Goal: Feedback & Contribution: Leave review/rating

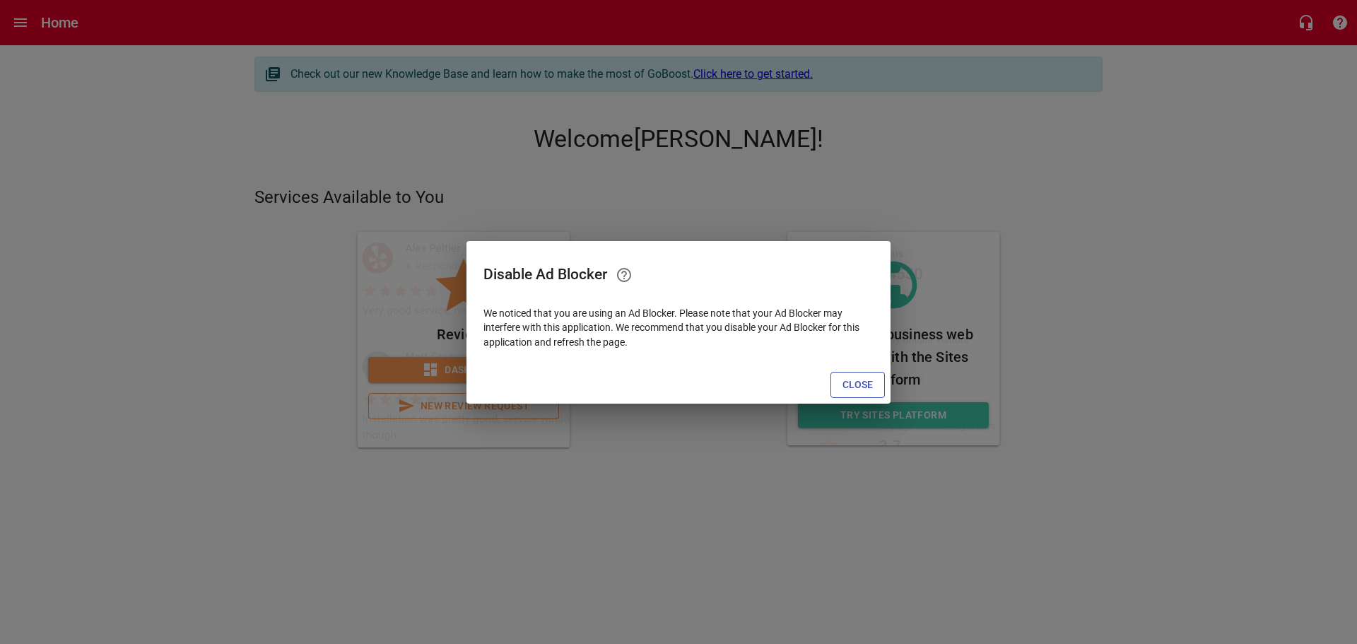
click at [851, 384] on span "Close" at bounding box center [857, 385] width 30 height 18
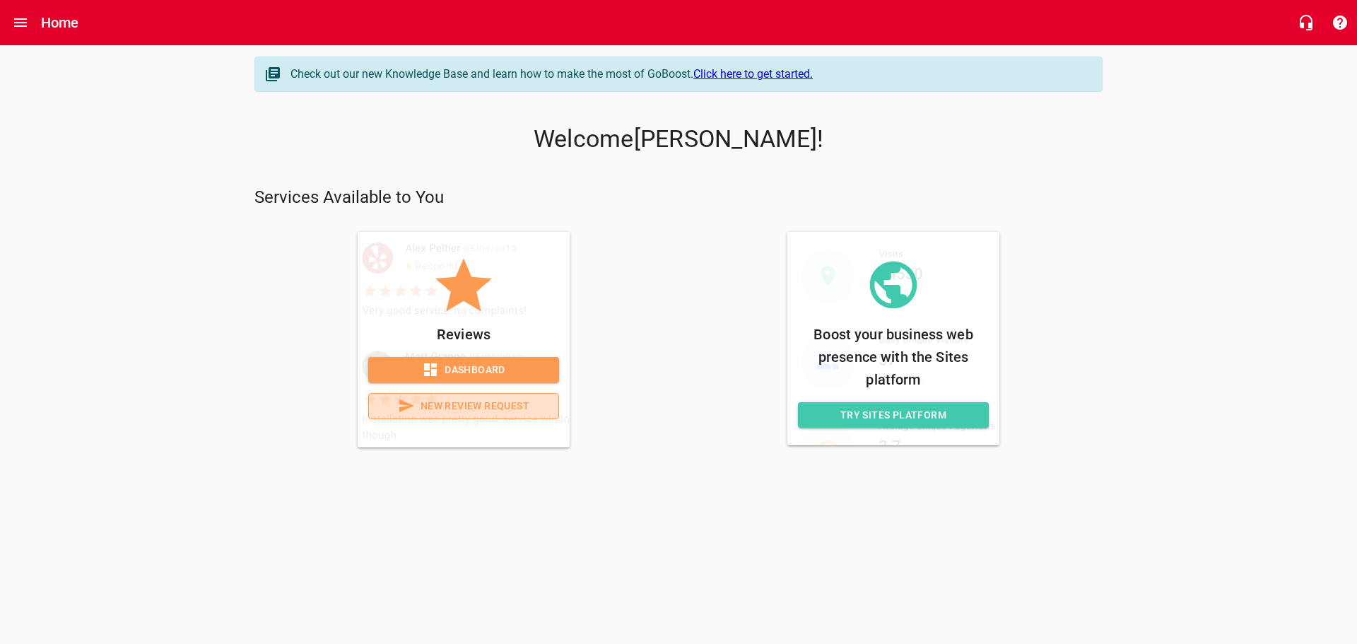
click at [490, 412] on span "New Review Request" at bounding box center [463, 406] width 167 height 18
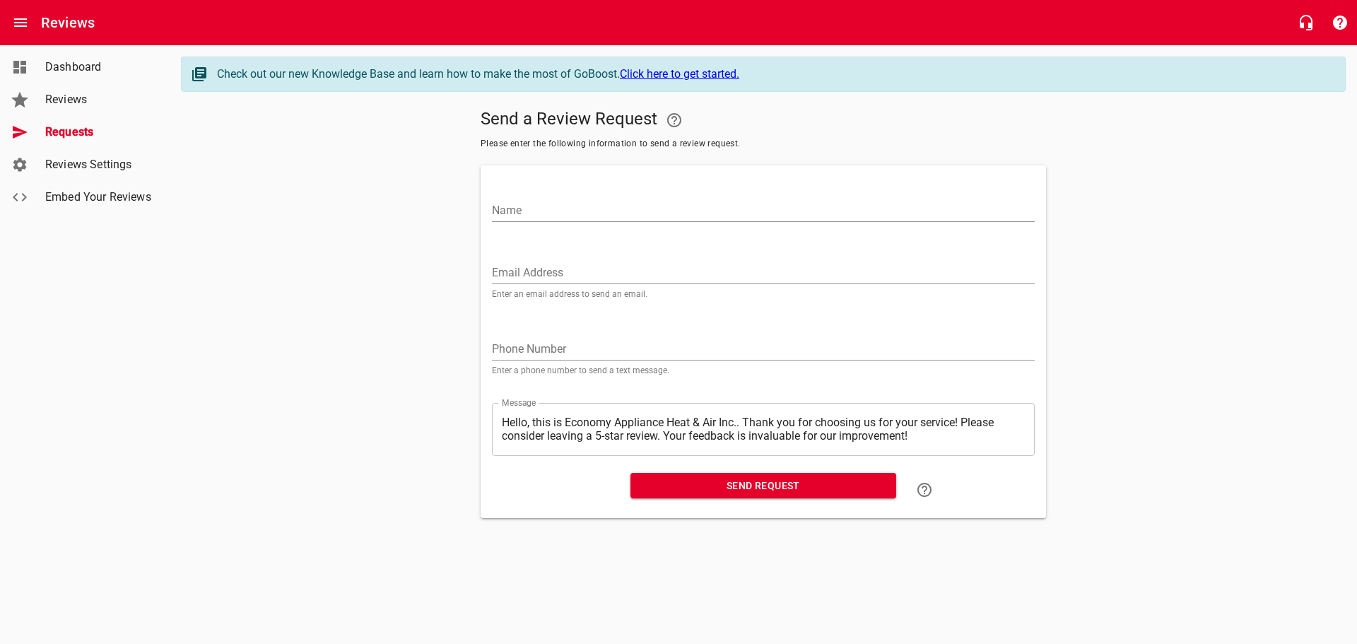
click at [526, 266] on input "Email Address" at bounding box center [763, 272] width 543 height 23
paste input "[EMAIL_ADDRESS][DOMAIN_NAME]"
type input "[EMAIL_ADDRESS][DOMAIN_NAME]"
click at [514, 203] on input "Name" at bounding box center [763, 210] width 543 height 23
paste input "[PERSON_NAME]"
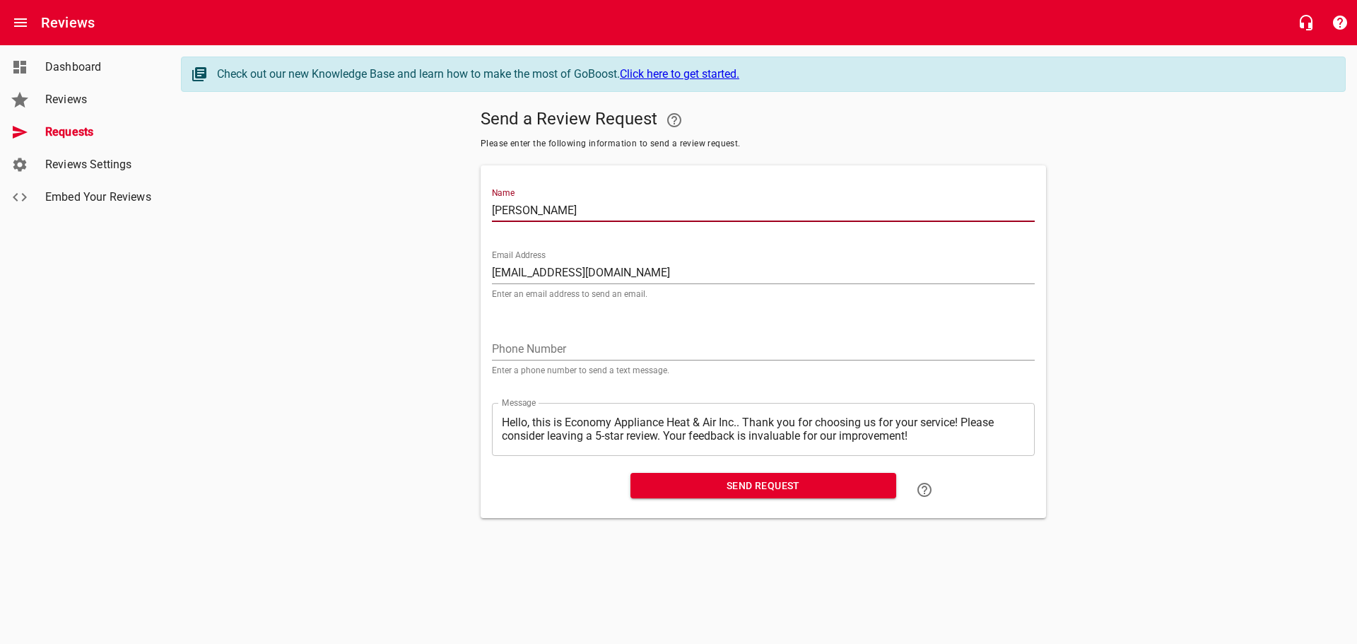
type input "[PERSON_NAME]"
click at [711, 490] on span "Send Request" at bounding box center [763, 486] width 243 height 18
